Goal: Transaction & Acquisition: Obtain resource

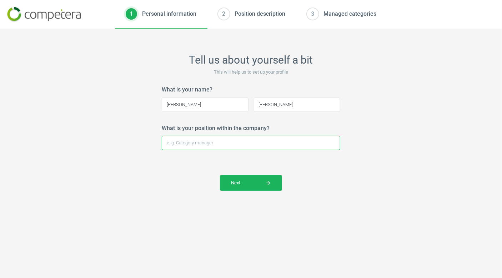
click at [220, 144] on input "What is your position within the company?" at bounding box center [251, 143] width 178 height 14
type input "Pricing Manager"
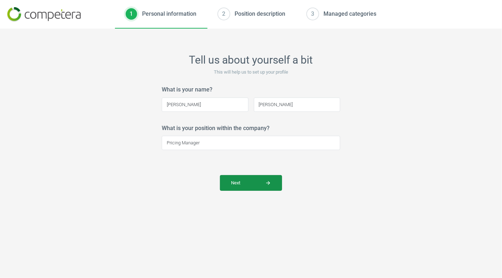
click at [237, 183] on span "Next arrow_forward" at bounding box center [251, 183] width 40 height 6
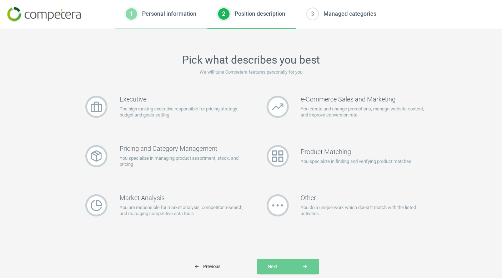
scroll to position [21, 0]
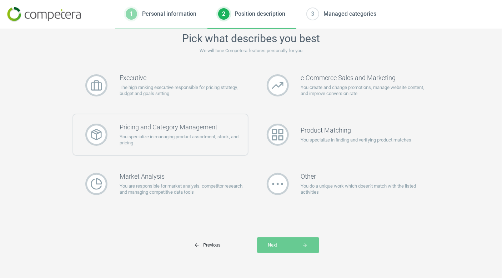
click at [197, 135] on p "You specialize in managing product assortment, stock, and pricing" at bounding box center [184, 140] width 128 height 13
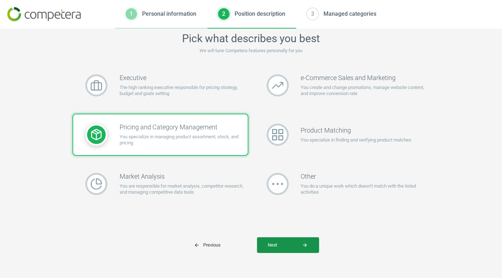
click at [296, 248] on button "Next arrow_forward" at bounding box center [288, 245] width 62 height 16
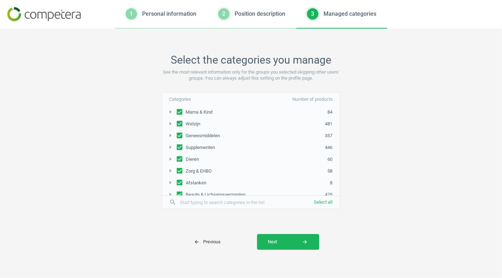
scroll to position [15, 0]
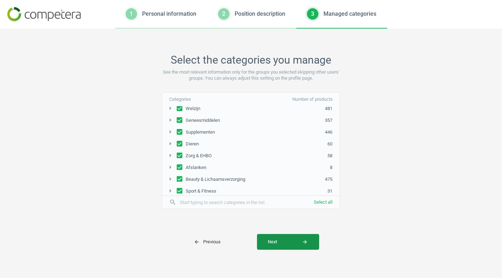
click at [290, 240] on span "Next arrow_forward" at bounding box center [288, 241] width 40 height 6
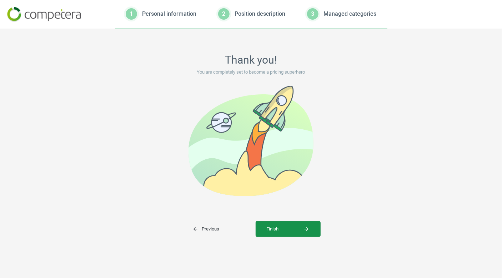
click at [290, 231] on span "Finish arrow_forward" at bounding box center [288, 229] width 43 height 6
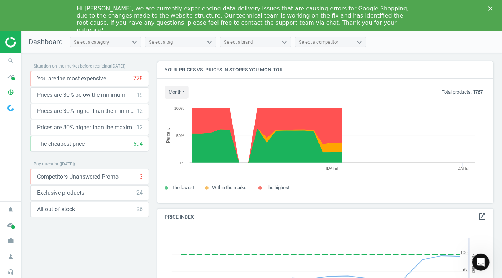
scroll to position [175, 341]
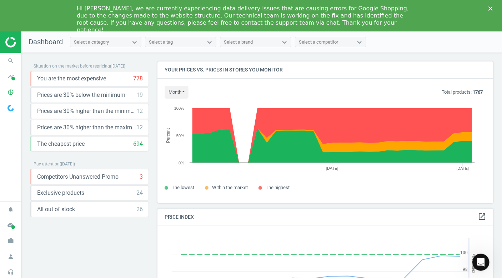
click at [490, 7] on polygon "Close" at bounding box center [490, 8] width 4 height 4
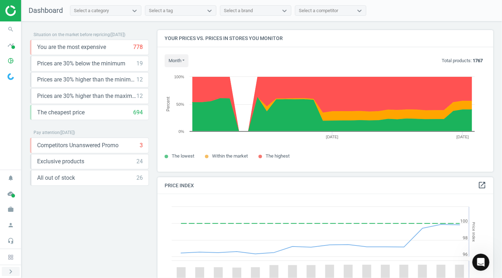
click at [10, 269] on icon "chevron_right" at bounding box center [10, 271] width 9 height 9
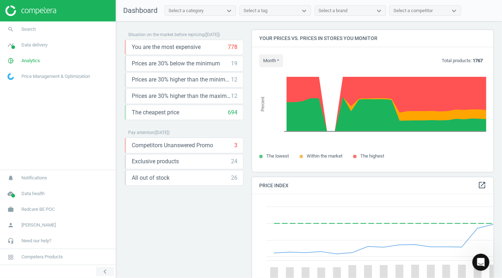
scroll to position [3, 4]
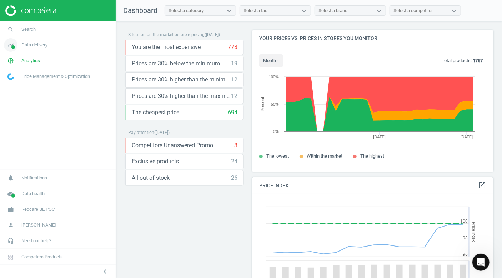
click at [50, 46] on link "timeline Data delivery" at bounding box center [58, 45] width 116 height 16
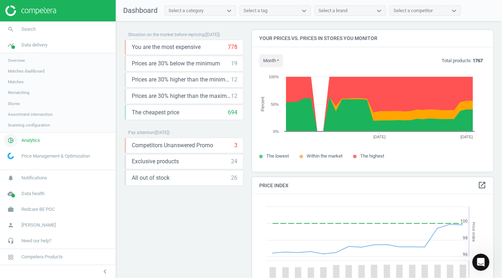
click at [36, 142] on span "Analytics" at bounding box center [30, 140] width 19 height 6
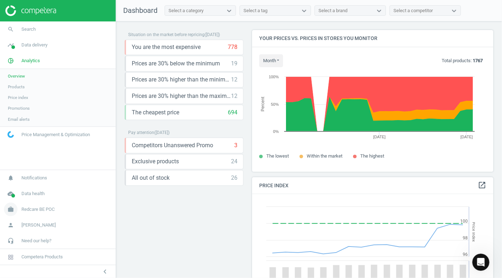
click at [47, 210] on span "Redcare BE POC" at bounding box center [37, 209] width 33 height 6
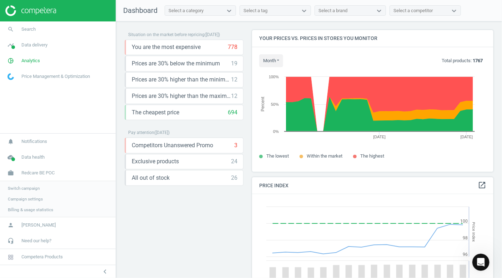
click at [31, 188] on span "Switch campaign" at bounding box center [24, 188] width 32 height 6
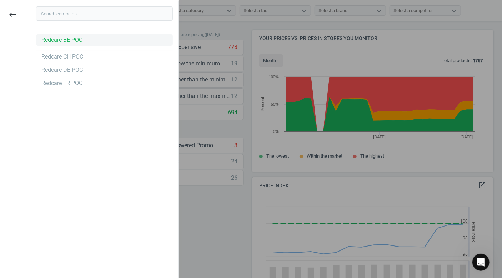
click at [66, 42] on div "Redcare BE POC" at bounding box center [61, 40] width 41 height 8
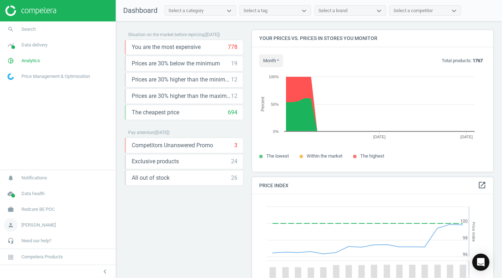
scroll to position [175, 247]
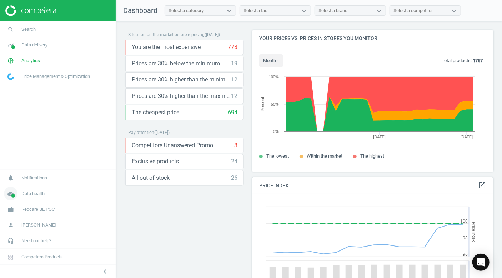
click at [42, 195] on span "Data health" at bounding box center [32, 193] width 23 height 6
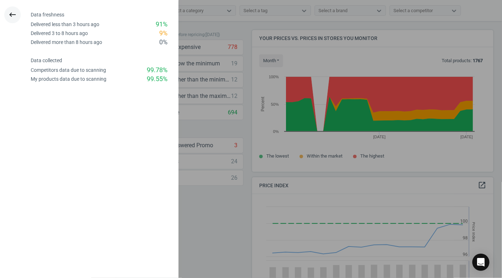
click at [7, 14] on button "keyboard_backspace" at bounding box center [12, 14] width 16 height 17
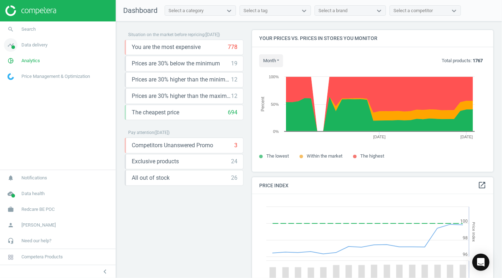
click at [34, 45] on span "Data delivery" at bounding box center [34, 45] width 26 height 6
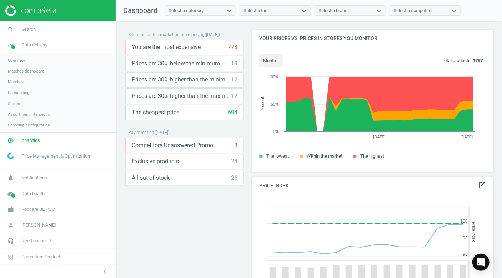
click at [21, 59] on span "Overview" at bounding box center [16, 60] width 17 height 6
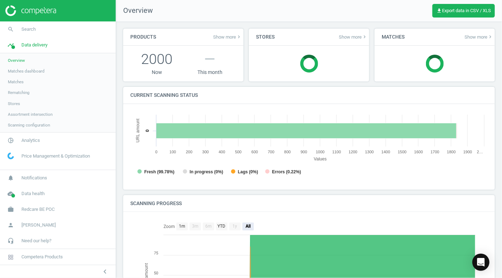
scroll to position [3, 3]
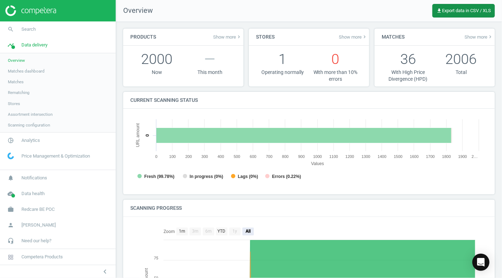
click at [467, 11] on span "get_app Export data in CSV / XLS" at bounding box center [463, 11] width 55 height 6
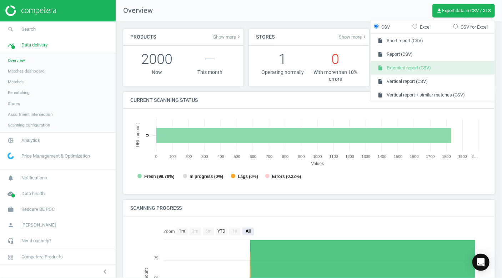
click at [427, 70] on button "insert_drive_file Extended report (CSV)" at bounding box center [433, 68] width 124 height 14
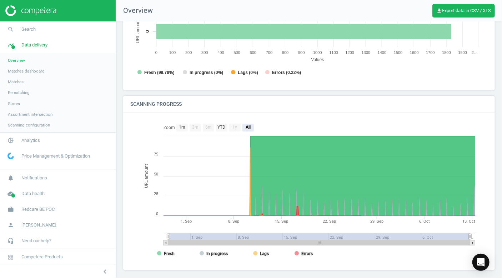
scroll to position [0, 0]
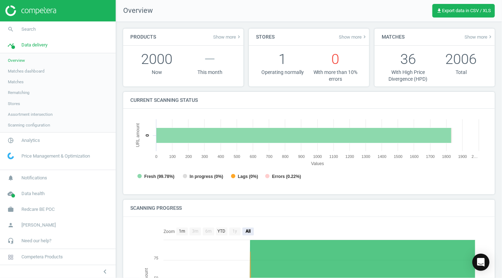
click at [14, 104] on span "Stores" at bounding box center [14, 104] width 12 height 6
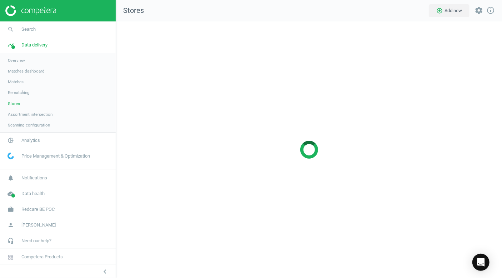
scroll to position [267, 397]
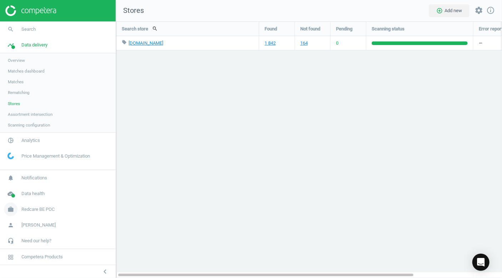
click at [53, 210] on span "Redcare BE POC" at bounding box center [37, 209] width 33 height 6
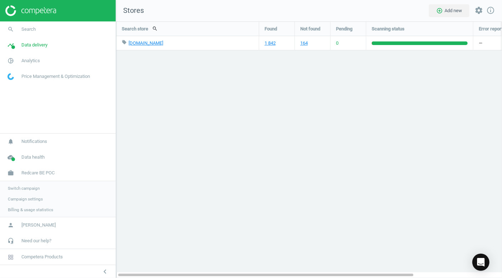
click at [30, 187] on span "Switch campaign" at bounding box center [24, 188] width 32 height 6
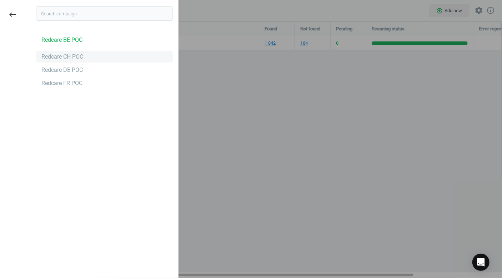
click at [75, 56] on div "Redcare CH POC" at bounding box center [62, 57] width 42 height 8
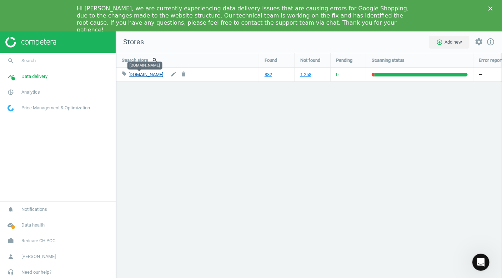
click at [141, 74] on link "amavita.ch" at bounding box center [146, 74] width 35 height 5
click at [266, 73] on link "882" at bounding box center [268, 74] width 7 height 6
click at [41, 76] on span "Data delivery" at bounding box center [34, 76] width 26 height 6
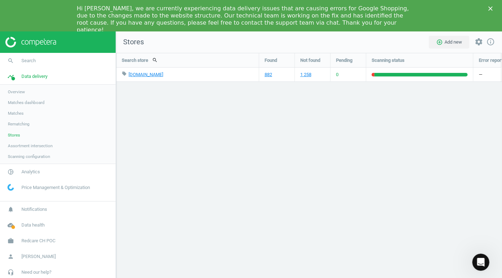
click at [19, 94] on span "Overview" at bounding box center [16, 92] width 17 height 6
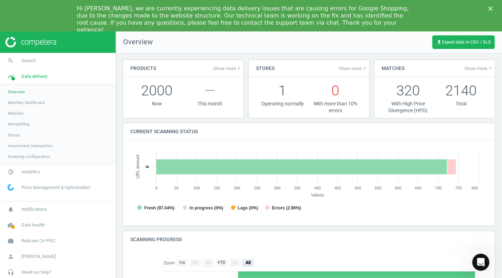
scroll to position [3, 3]
click at [462, 43] on span "get_app Export data in CSV / XLS" at bounding box center [463, 42] width 55 height 6
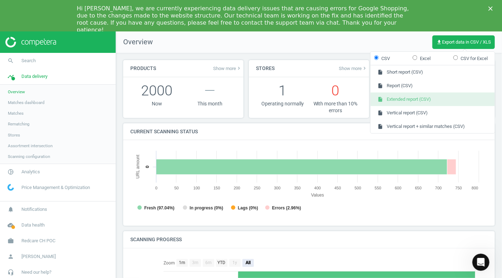
click at [404, 101] on button "insert_drive_file Extended report (CSV)" at bounding box center [433, 99] width 124 height 14
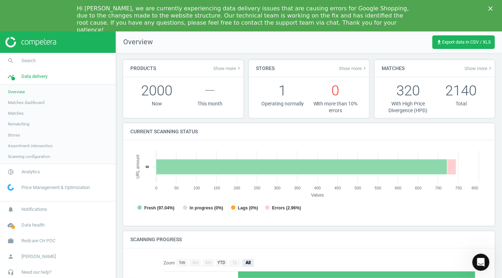
click at [352, 57] on div "Products Show more keyboard_arrow_right 2000 Now — This month Stores Show more …" at bounding box center [309, 235] width 386 height 365
click at [41, 241] on span "Redcare CH POC" at bounding box center [38, 240] width 34 height 6
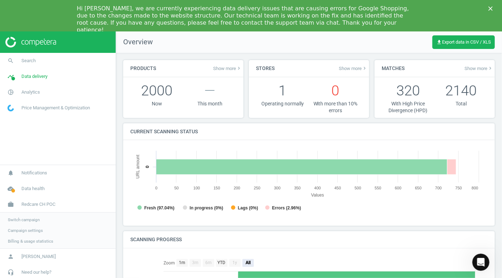
click at [34, 219] on span "Switch campaign" at bounding box center [24, 220] width 32 height 6
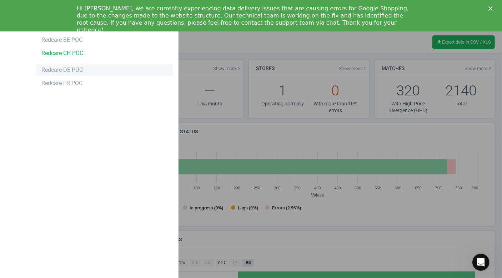
click at [76, 70] on div "Redcare DE POC" at bounding box center [61, 70] width 41 height 8
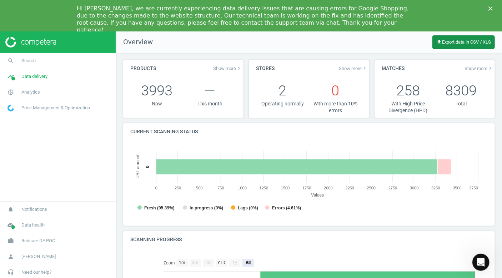
click at [451, 45] on span "get_app Export data in CSV / XLS" at bounding box center [463, 42] width 55 height 6
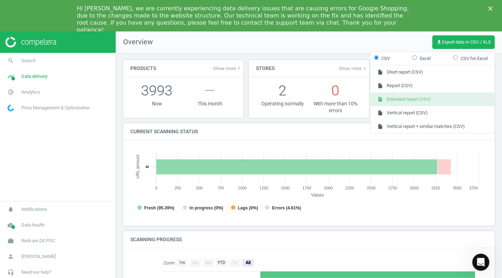
click at [414, 100] on button "insert_drive_file Extended report (CSV)" at bounding box center [433, 99] width 124 height 14
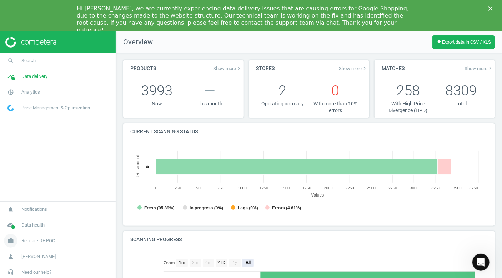
click at [52, 240] on span "Redcare DE POC" at bounding box center [38, 240] width 34 height 6
click at [42, 223] on link "Switch campaign" at bounding box center [58, 219] width 116 height 11
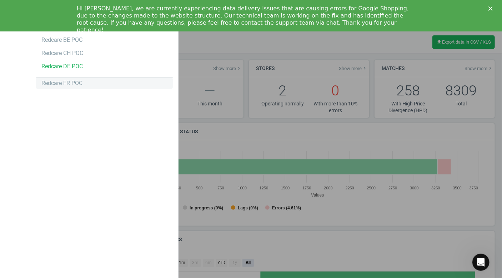
click at [72, 85] on div "Redcare FR POC" at bounding box center [61, 83] width 41 height 8
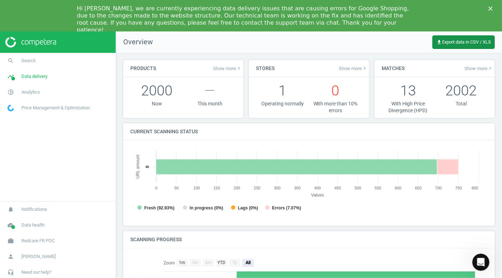
click at [468, 38] on button "get_app Export data in CSV / XLS" at bounding box center [463, 42] width 62 height 14
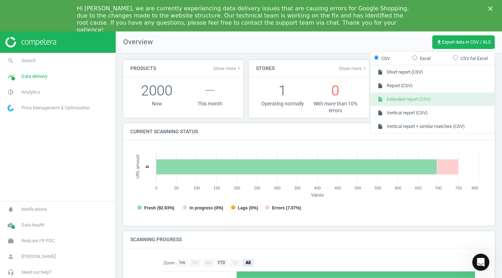
click at [430, 100] on button "insert_drive_file Extended report (CSV)" at bounding box center [433, 99] width 124 height 14
